Goal: Task Accomplishment & Management: Manage account settings

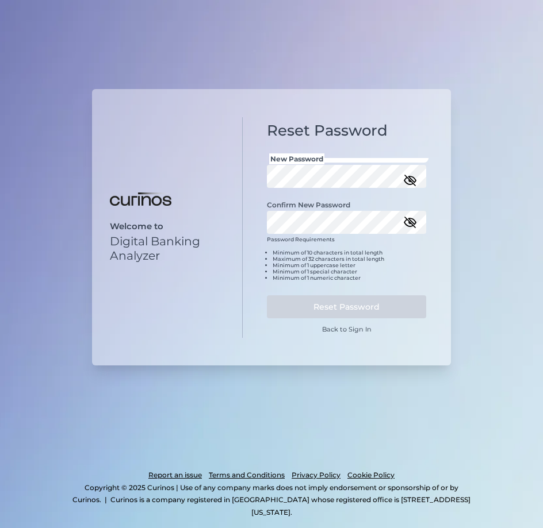
click at [410, 174] on icon "button" at bounding box center [410, 181] width 14 height 14
click at [250, 170] on div "Reset Password New Password Confirm New Password Password Requirements Minimum …" at bounding box center [347, 227] width 208 height 221
click at [237, 166] on div "Welcome to Digital Banking Analyzer Reset Password New Password Confirm New Pas…" at bounding box center [271, 227] width 359 height 276
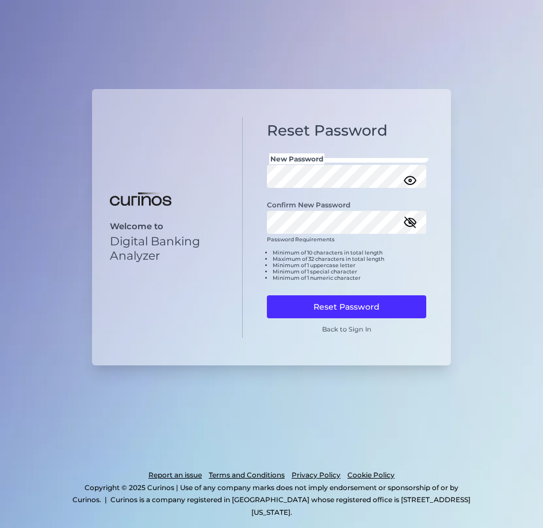
click at [443, 220] on div "Reset Password New Password Confirm New Password Password Requirements Minimum …" at bounding box center [347, 227] width 208 height 221
click at [407, 226] on icon "button" at bounding box center [409, 222] width 11 height 8
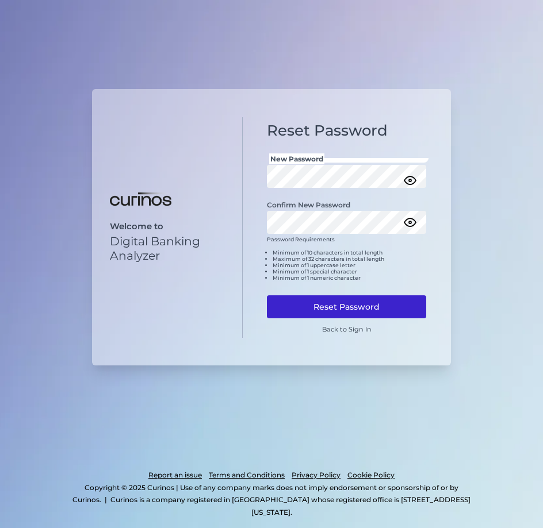
click at [376, 305] on button "Reset Password" at bounding box center [346, 306] width 159 height 23
click at [366, 307] on button "Reset Password" at bounding box center [346, 306] width 159 height 23
